Goal: Navigation & Orientation: Find specific page/section

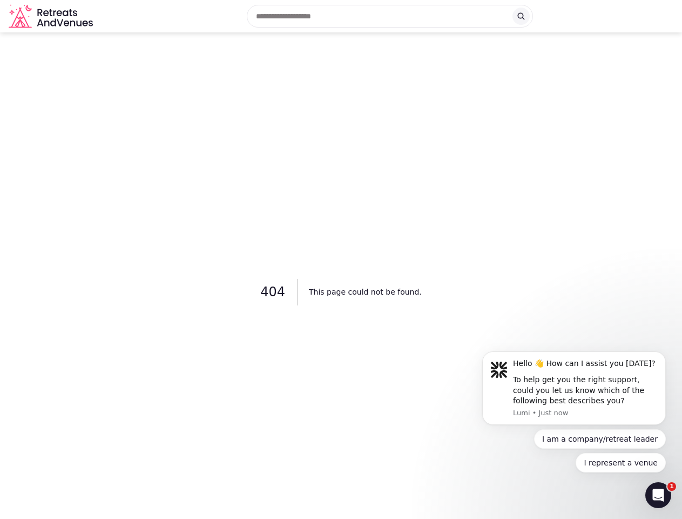
click at [341, 259] on div "404 This page could not be found." at bounding box center [341, 291] width 682 height 519
click at [390, 16] on input "text" at bounding box center [390, 16] width 286 height 23
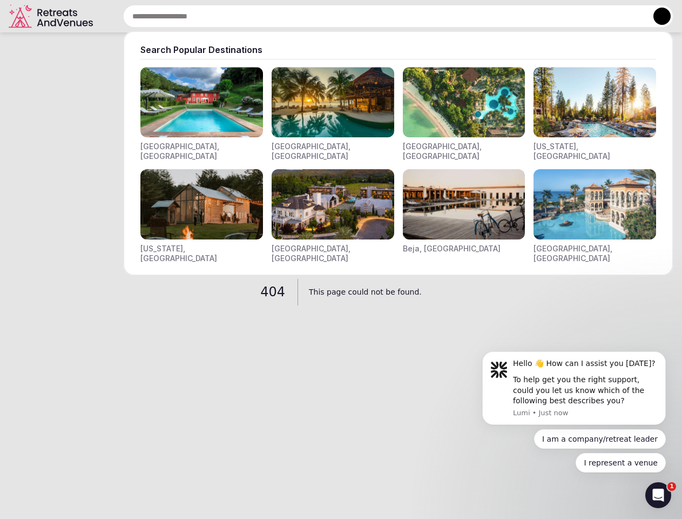
click at [654, 16] on button at bounding box center [662, 16] width 17 height 17
click at [574, 388] on div "To help get you the right support, could you let us know which of the following…" at bounding box center [585, 390] width 145 height 32
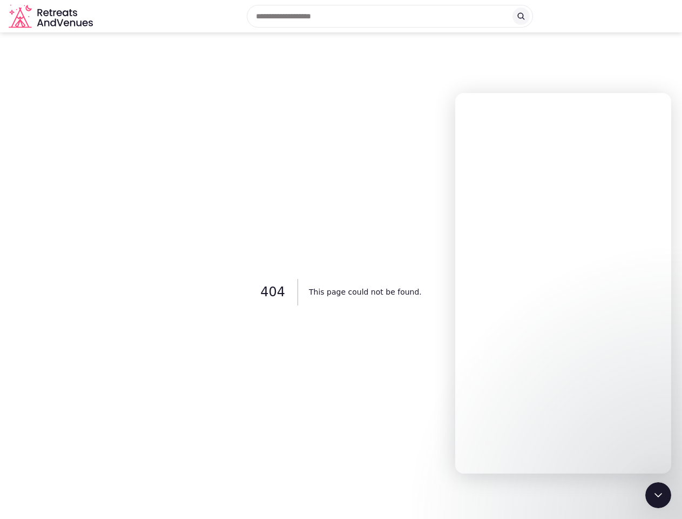
click at [668, 354] on div "404 This page could not be found." at bounding box center [341, 291] width 682 height 519
click at [659, 495] on icon "Close Intercom Messenger" at bounding box center [658, 494] width 13 height 13
